Goal: Check status: Check status

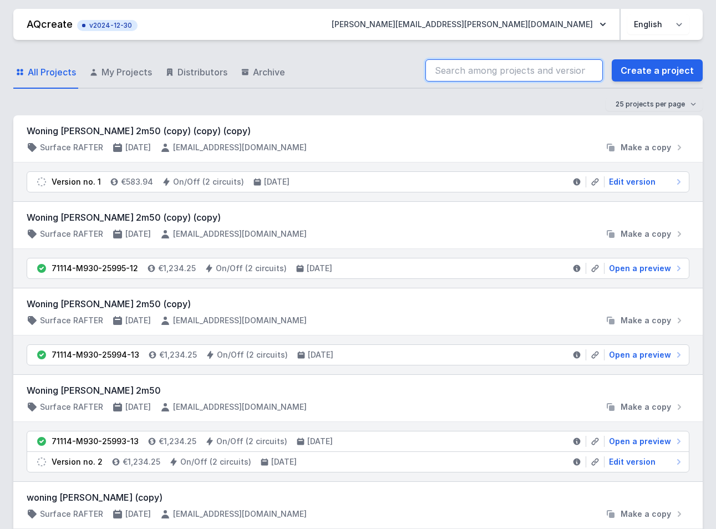
click at [539, 66] on input "search" at bounding box center [514, 70] width 178 height 22
paste input "70000-M930-25609-13"
drag, startPoint x: 521, startPoint y: 69, endPoint x: 430, endPoint y: 111, distance: 100.0
click at [521, 69] on input "70000-M930-25609-13" at bounding box center [514, 70] width 178 height 22
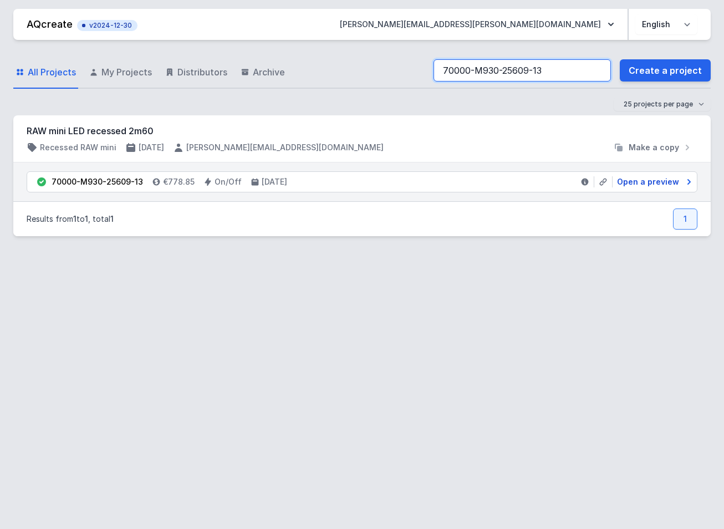
type input "70000-M930-25609-13"
click at [673, 181] on span "Open a preview" at bounding box center [648, 181] width 62 height 11
select select "3000"
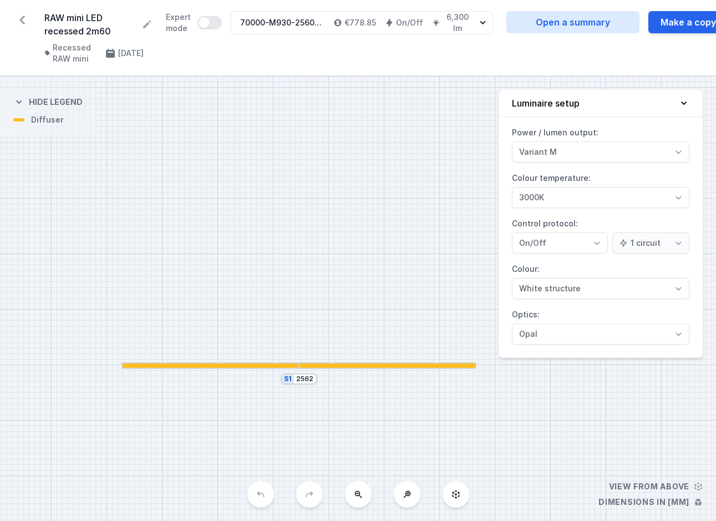
drag, startPoint x: 404, startPoint y: 250, endPoint x: 349, endPoint y: 320, distance: 88.9
click at [349, 320] on div "S1 2562" at bounding box center [358, 299] width 716 height 444
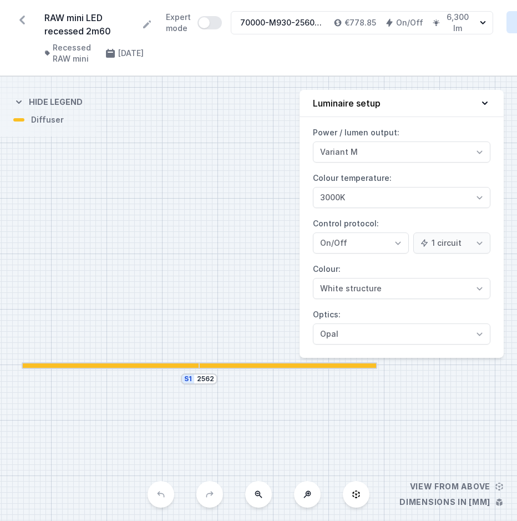
click at [167, 224] on div "S1 2562" at bounding box center [258, 299] width 517 height 444
click at [204, 264] on div "S1 2562" at bounding box center [258, 299] width 517 height 444
